Goal: Transaction & Acquisition: Obtain resource

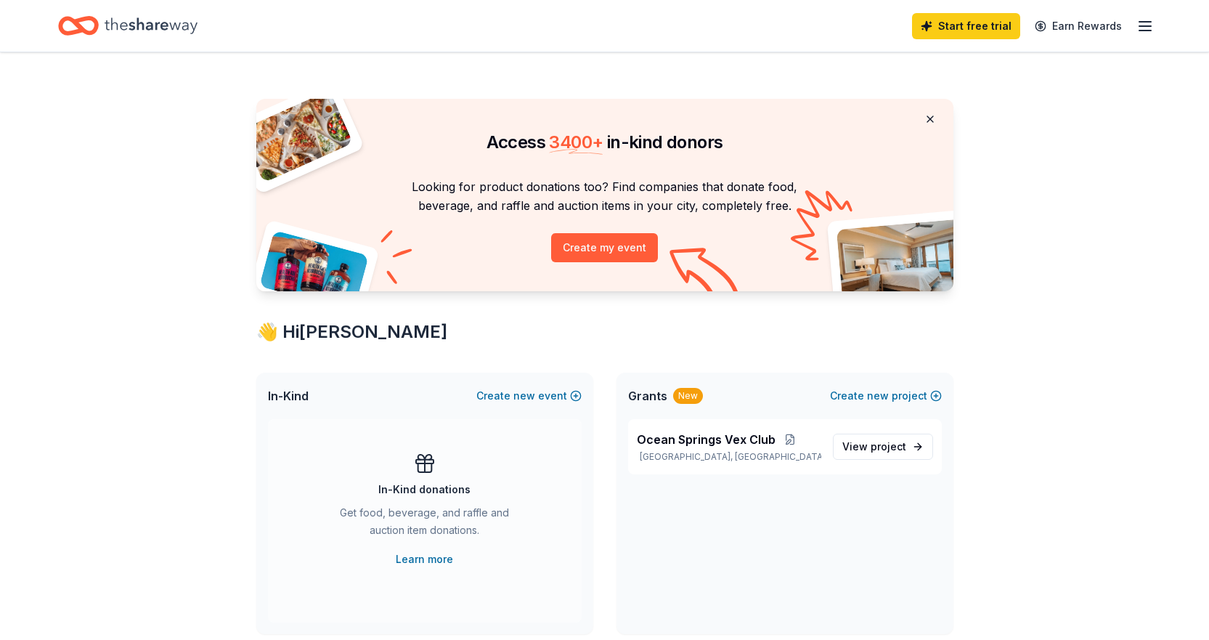
click at [931, 114] on button at bounding box center [929, 119] width 35 height 29
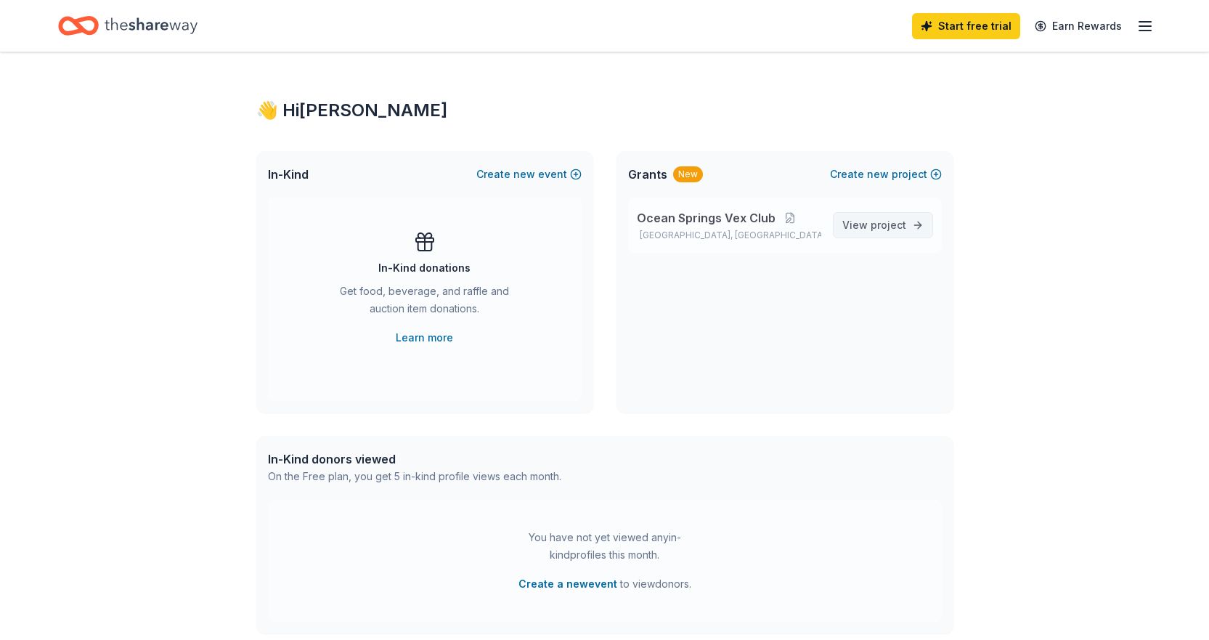
click at [882, 226] on span "project" at bounding box center [888, 225] width 36 height 12
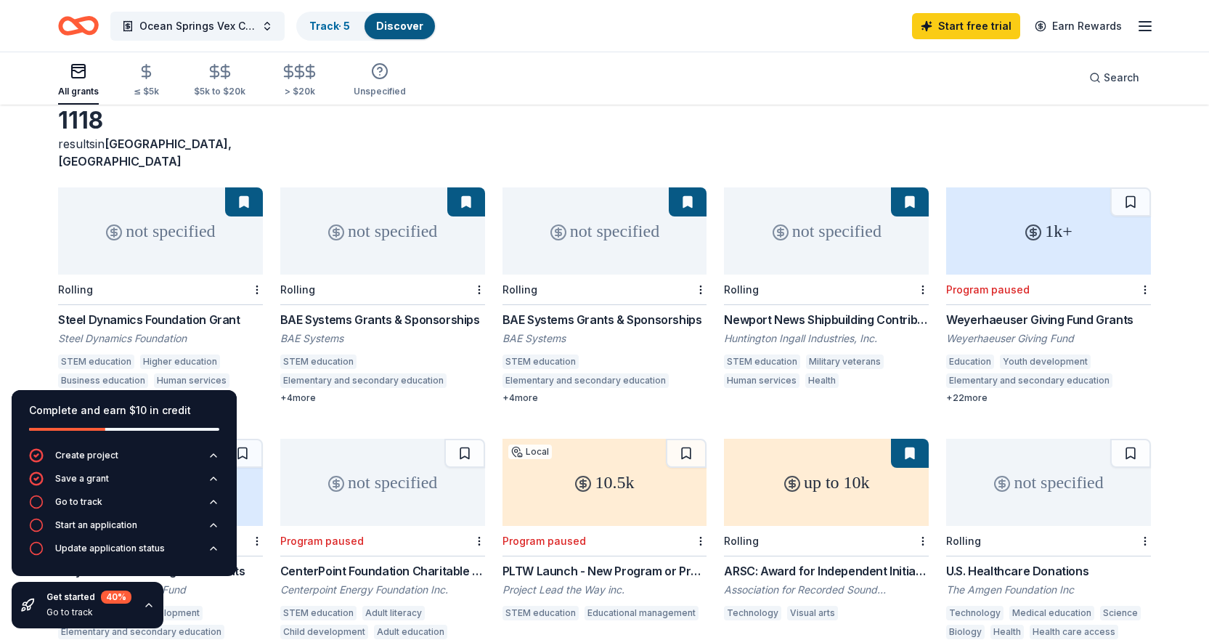
scroll to position [145, 0]
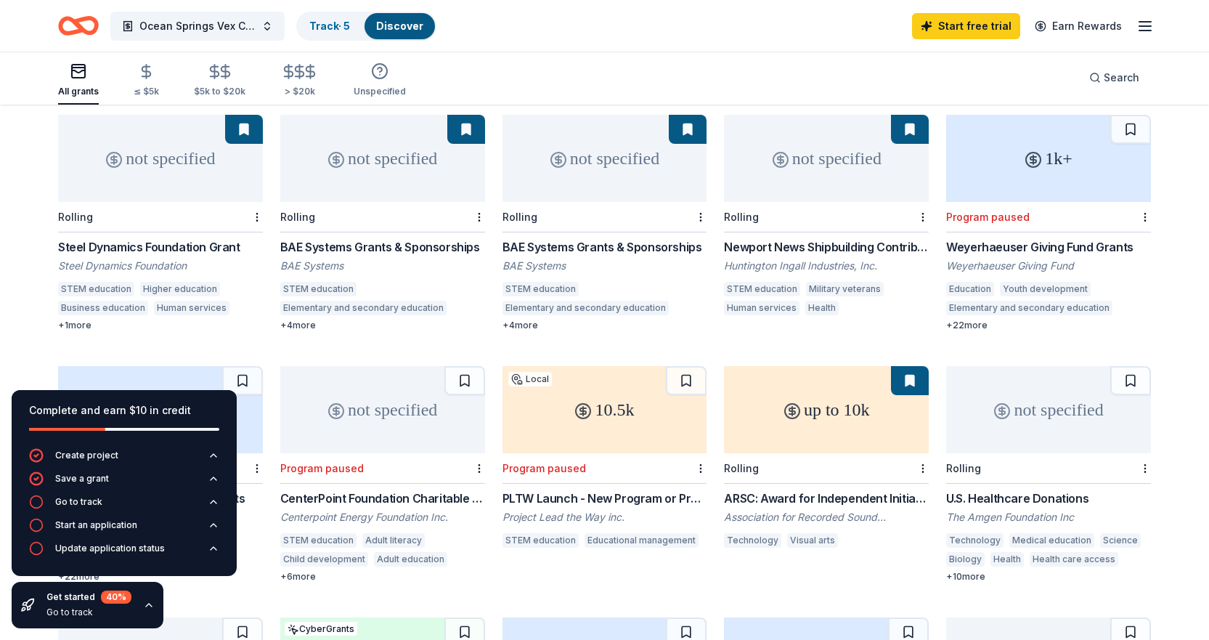
click at [135, 238] on div "Steel Dynamics Foundation Grant" at bounding box center [160, 246] width 205 height 17
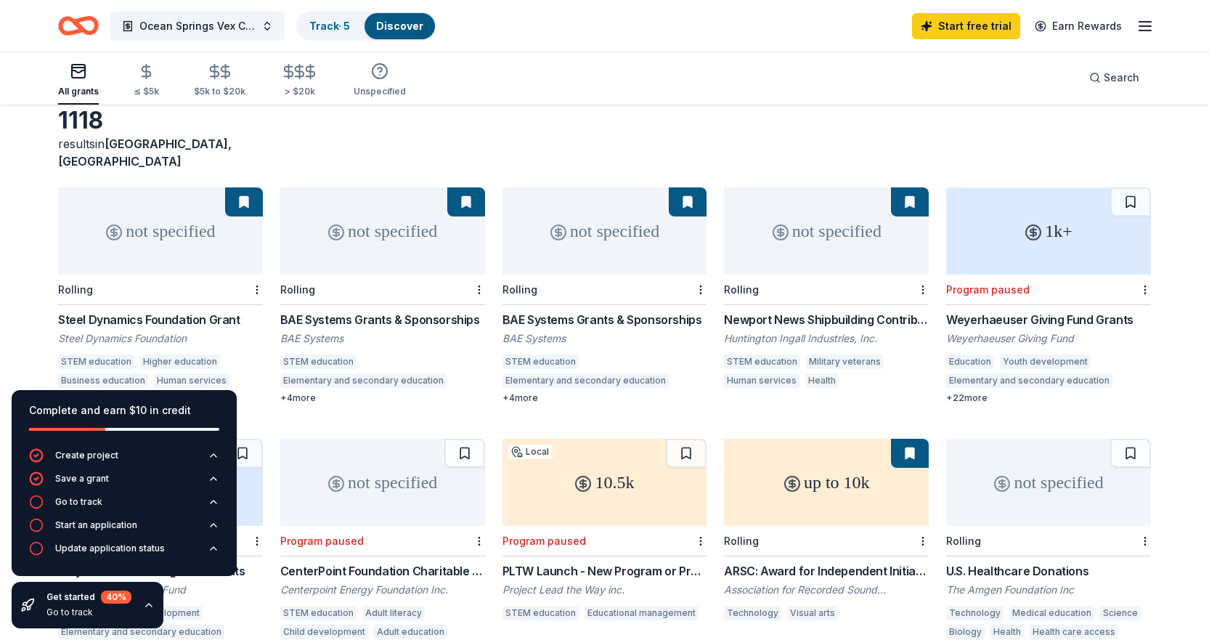
click at [460, 188] on button at bounding box center [466, 201] width 38 height 29
click at [256, 276] on html "Ocean Springs Vex Club Track · 5 Discover Start free trial Earn Rewards All gra…" at bounding box center [604, 247] width 1209 height 640
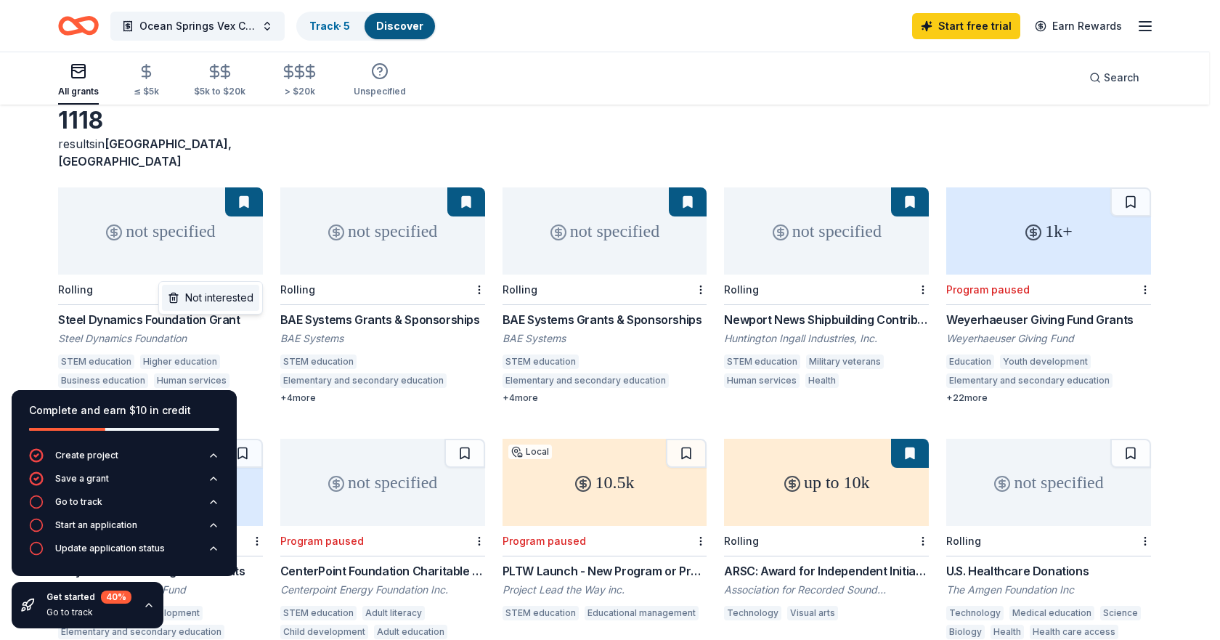
click at [237, 300] on div "Not interested" at bounding box center [210, 298] width 97 height 26
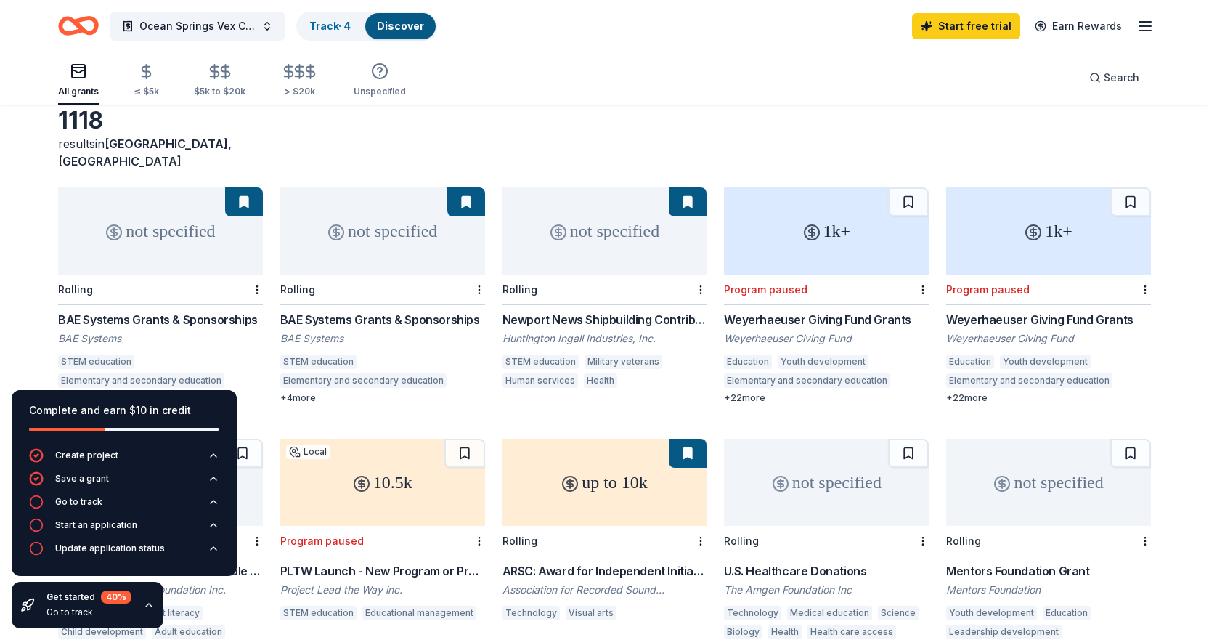
click at [195, 216] on div "not specified" at bounding box center [160, 230] width 205 height 87
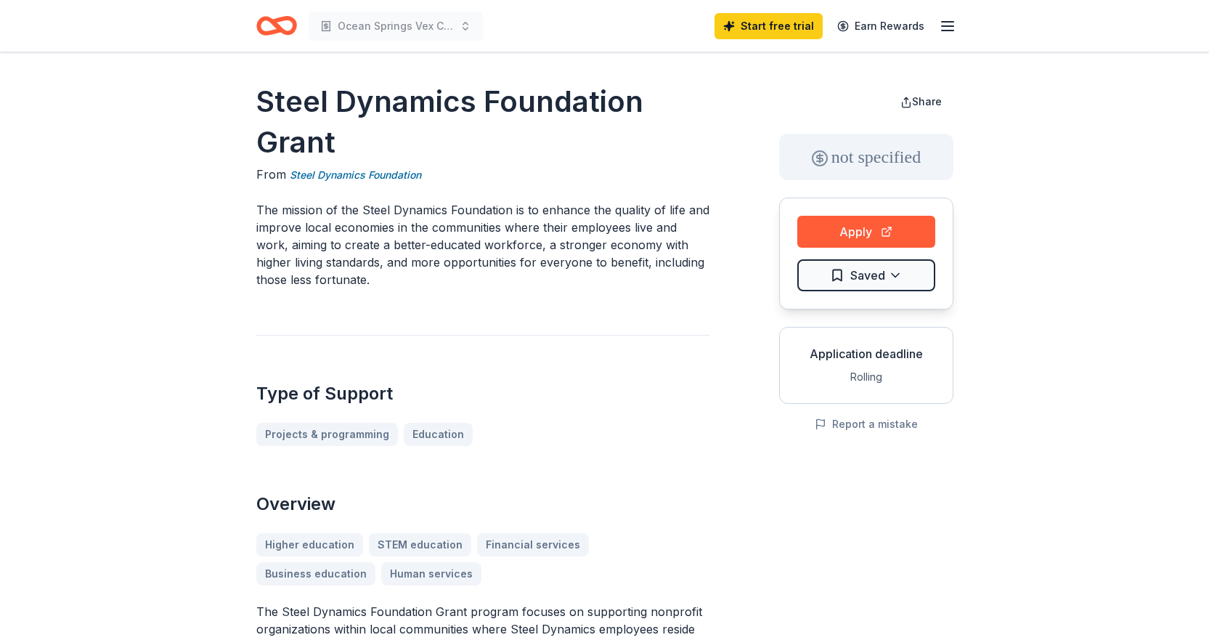
drag, startPoint x: 845, startPoint y: 235, endPoint x: 710, endPoint y: 265, distance: 138.3
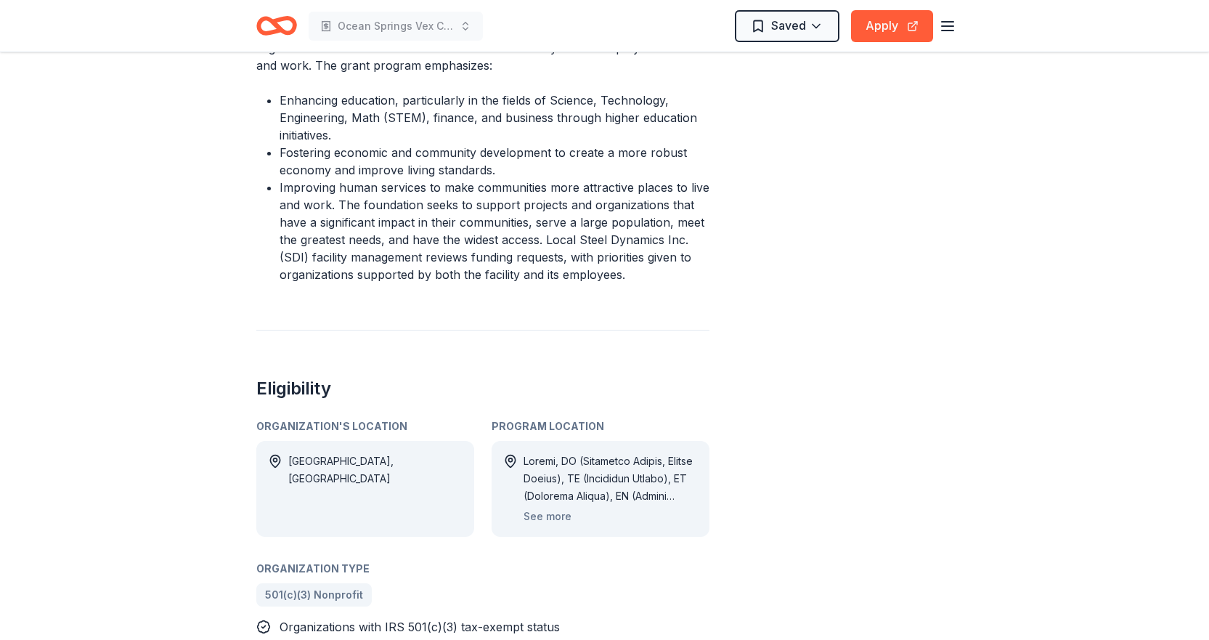
scroll to position [653, 0]
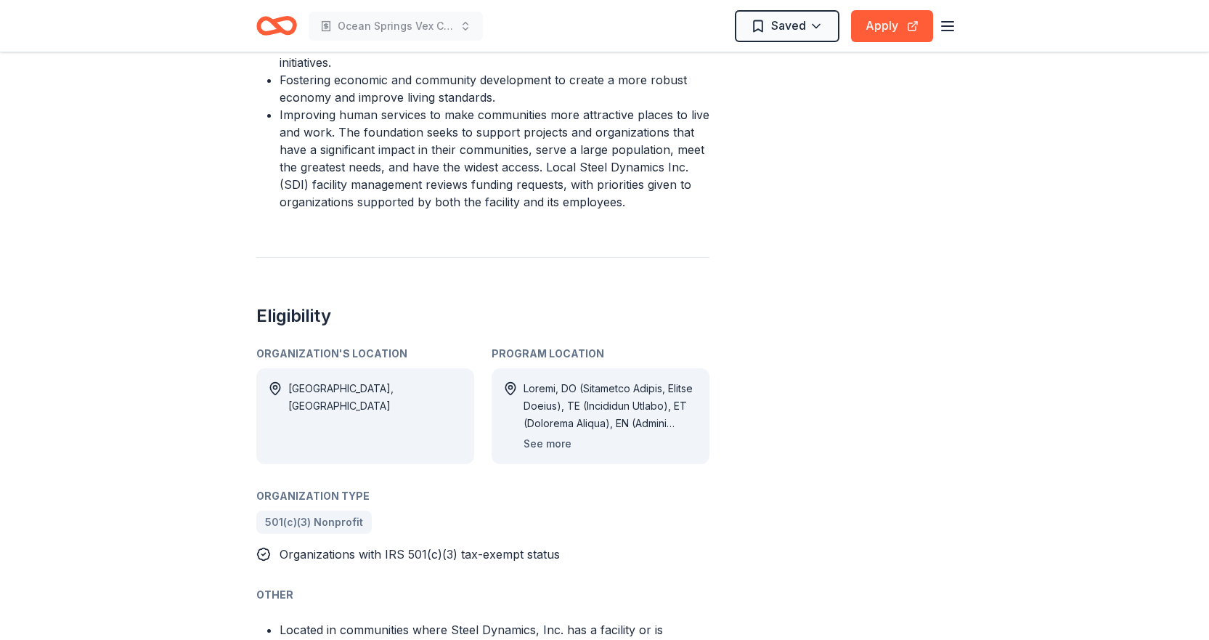
click at [550, 435] on button "See more" at bounding box center [547, 443] width 48 height 17
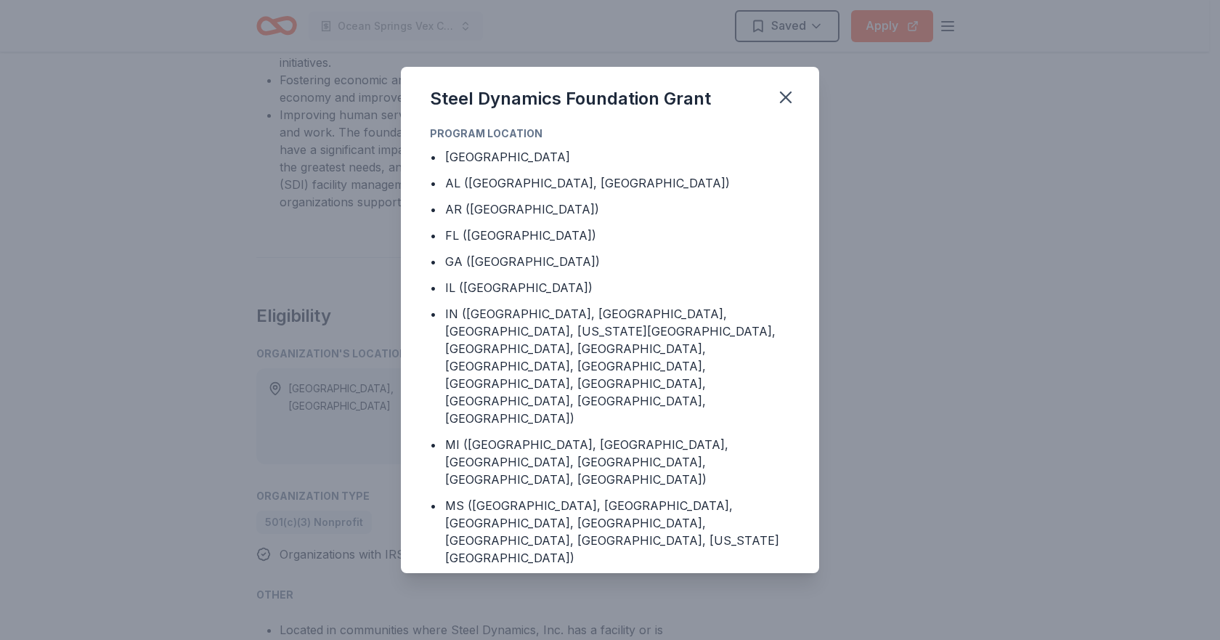
click at [874, 361] on div "Steel Dynamics Foundation Grant Program Location • Mexico • AL (Jefferson Count…" at bounding box center [610, 320] width 1220 height 640
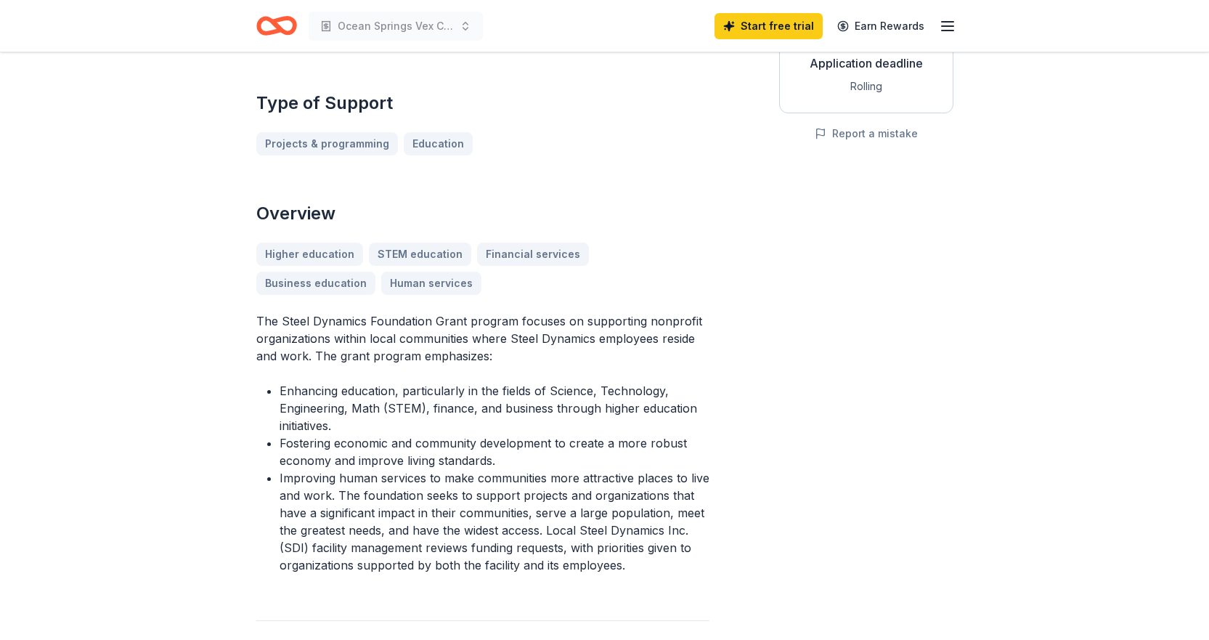
scroll to position [0, 0]
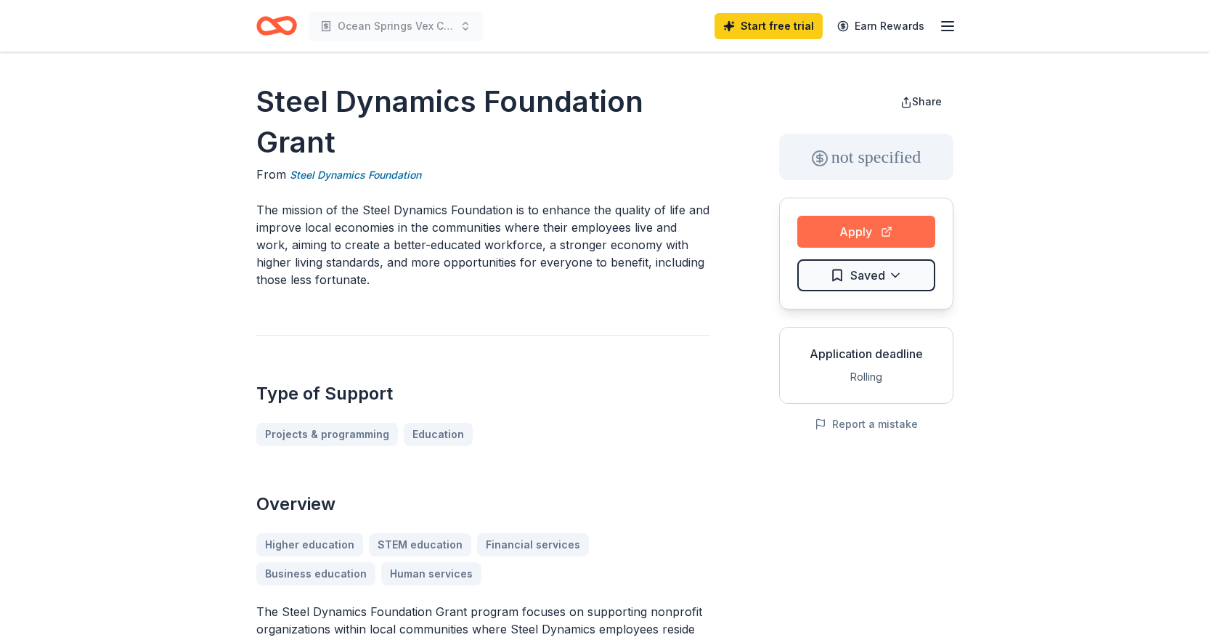
click at [858, 229] on button "Apply" at bounding box center [866, 232] width 138 height 32
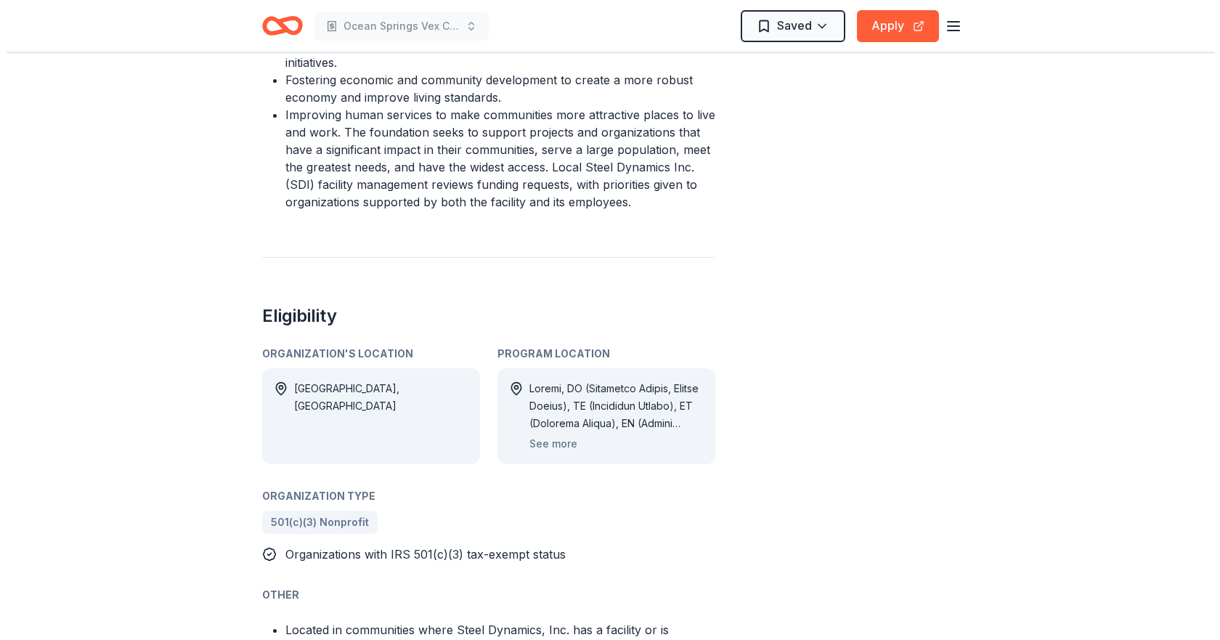
scroll to position [726, 0]
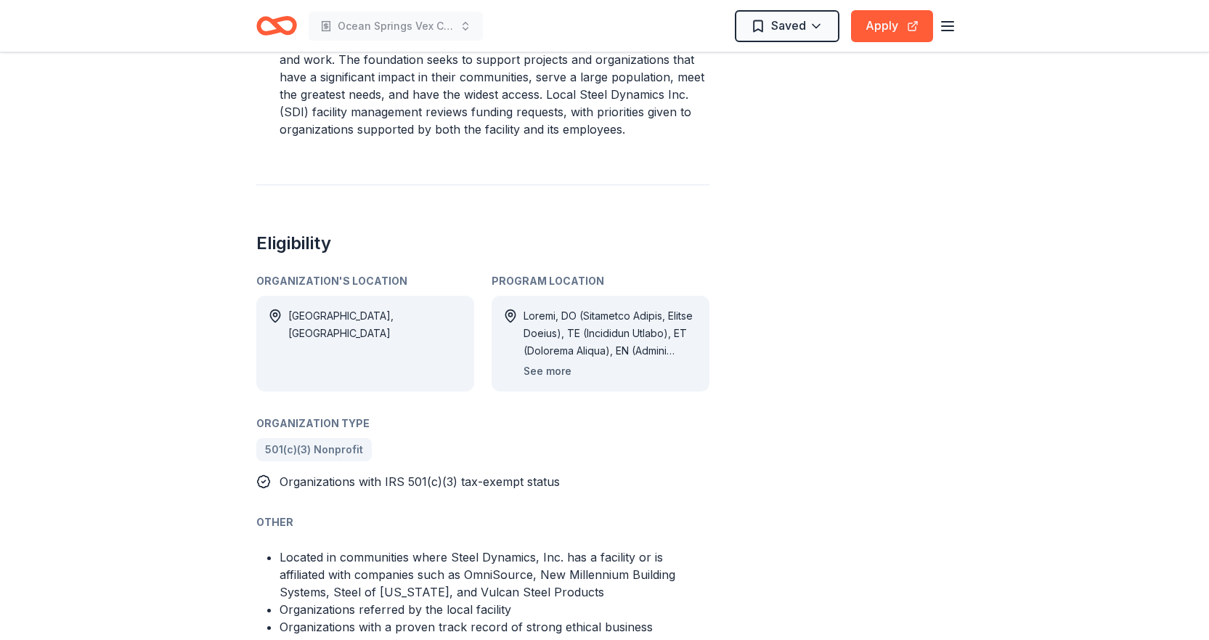
click at [563, 362] on button "See more" at bounding box center [547, 370] width 48 height 17
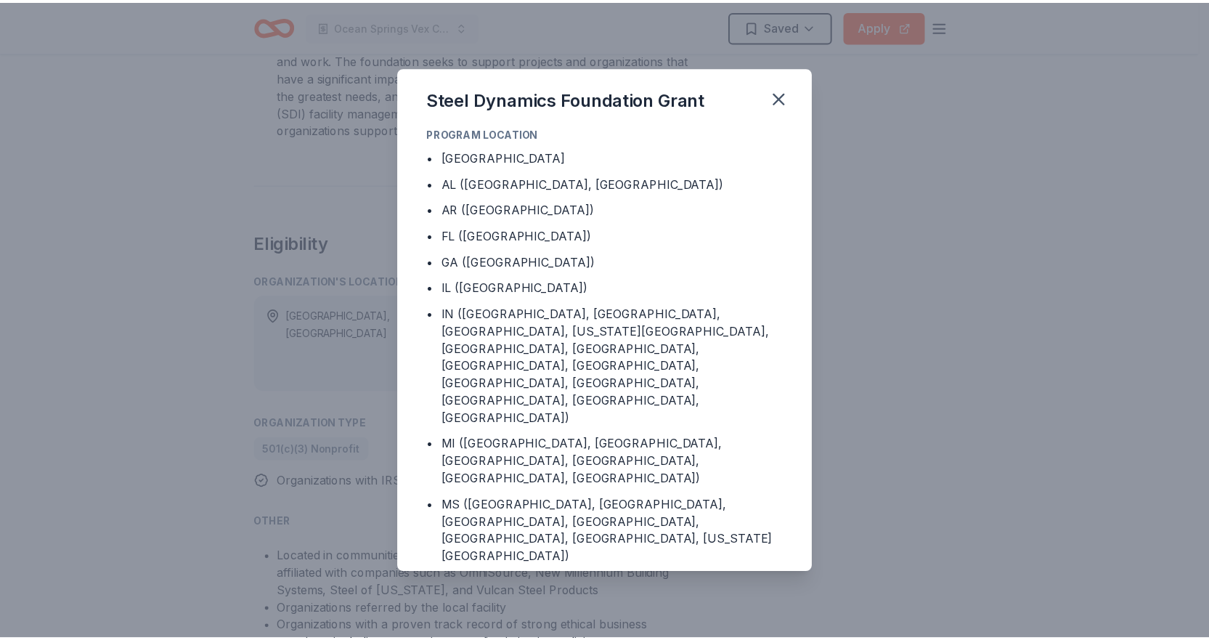
scroll to position [73, 0]
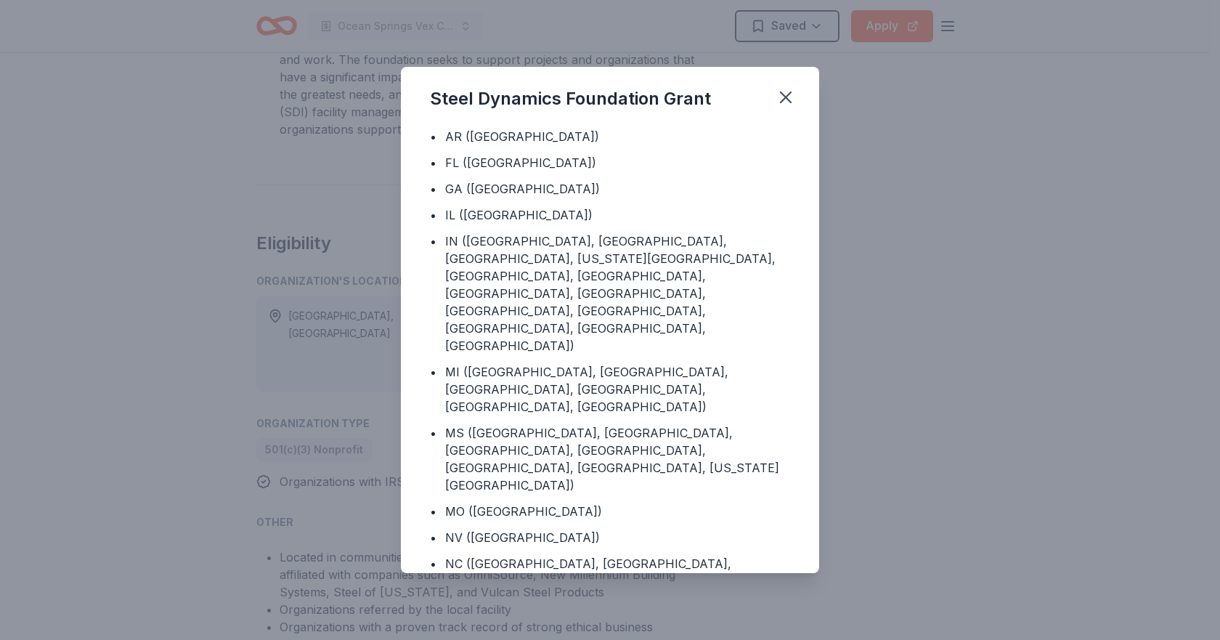
click at [203, 385] on div "Steel Dynamics Foundation Grant Program Location • Mexico • AL (Jefferson Count…" at bounding box center [610, 320] width 1220 height 640
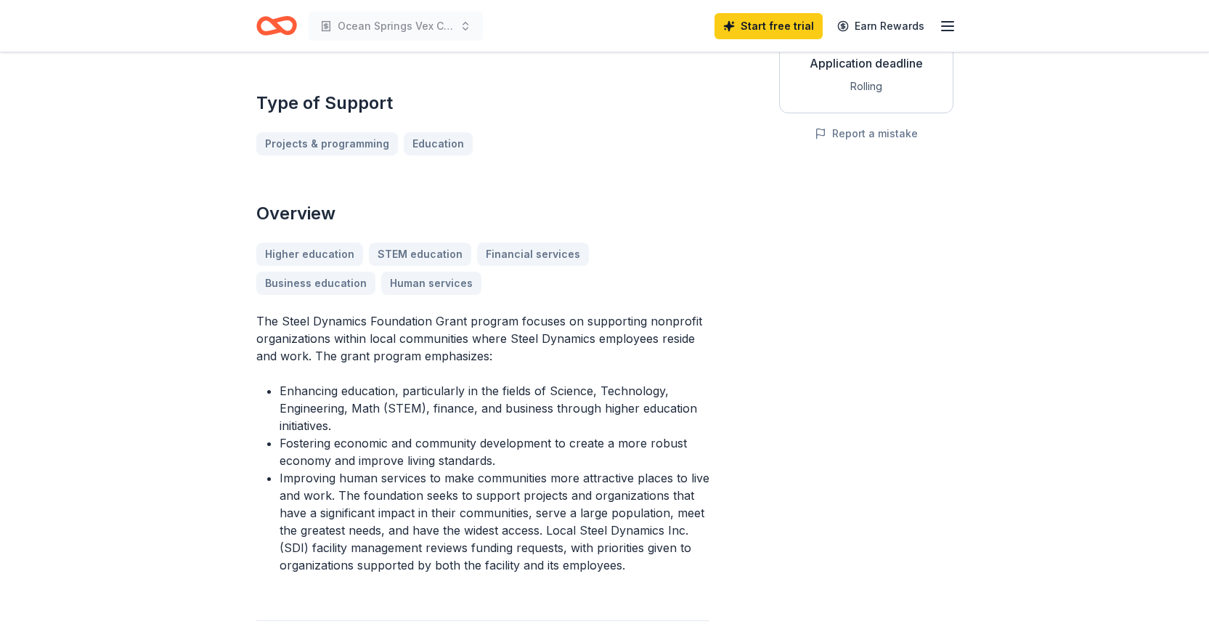
scroll to position [0, 0]
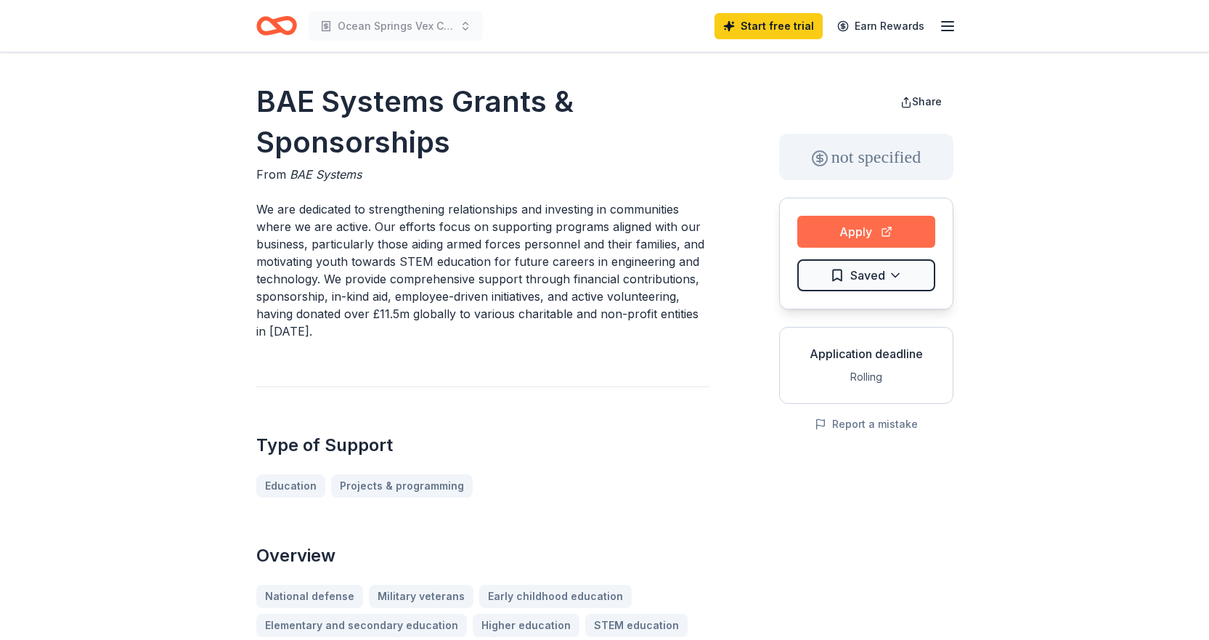
click at [854, 225] on button "Apply" at bounding box center [866, 232] width 138 height 32
